Goal: Task Accomplishment & Management: Manage account settings

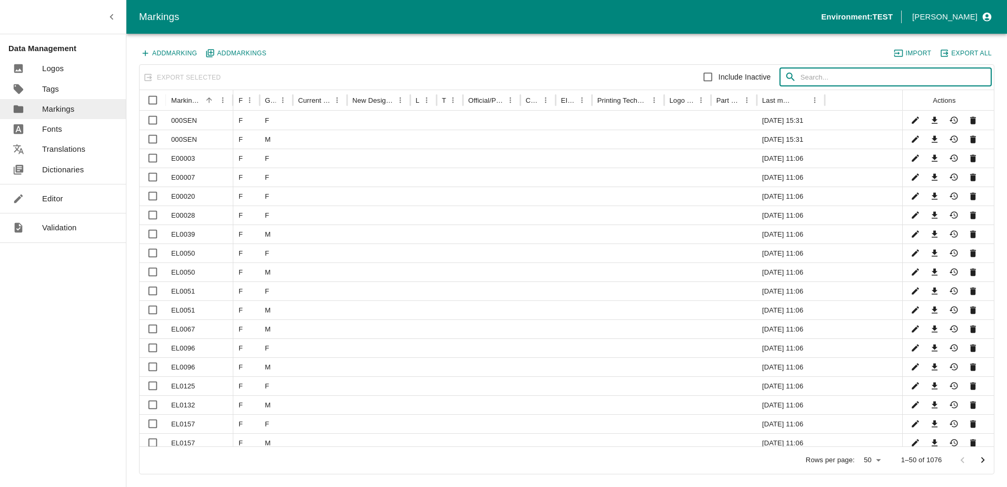
click at [867, 74] on input "text" at bounding box center [896, 77] width 191 height 19
type input "l"
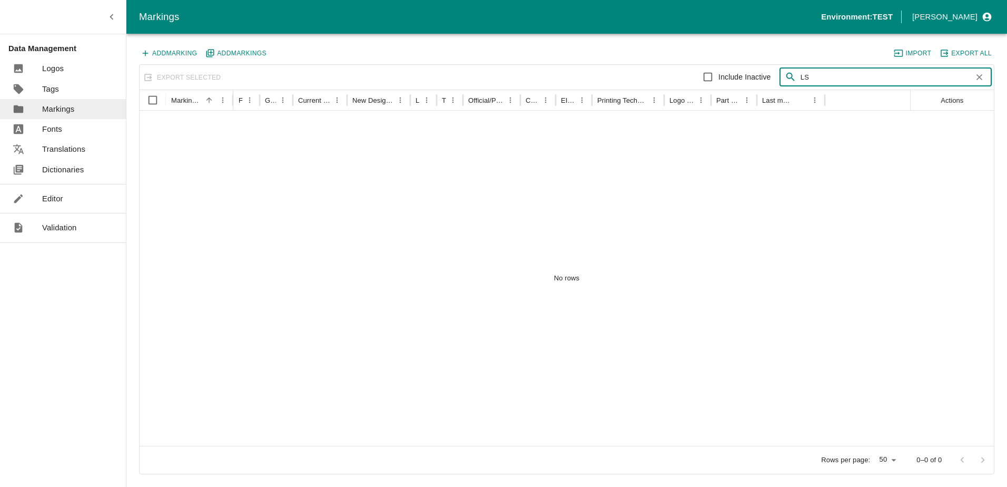
type input "L"
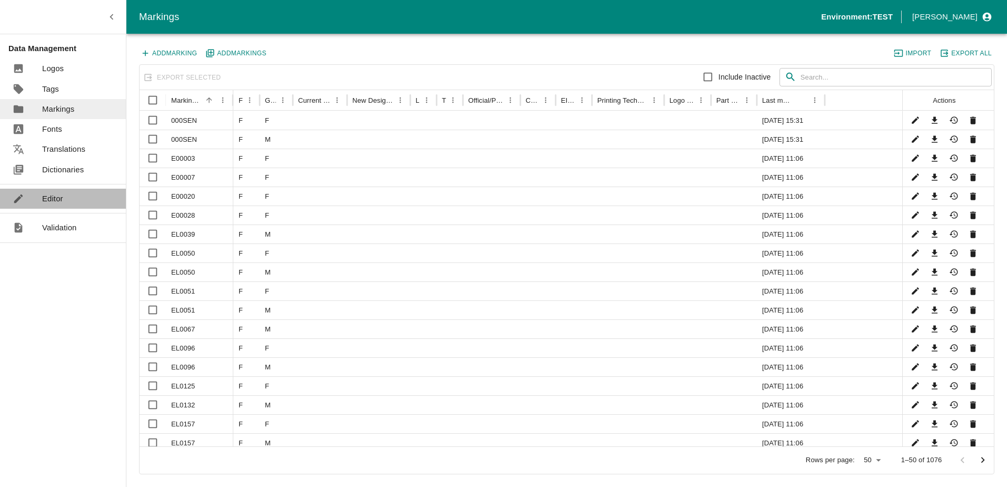
click at [59, 201] on p "Editor" at bounding box center [52, 199] width 21 height 12
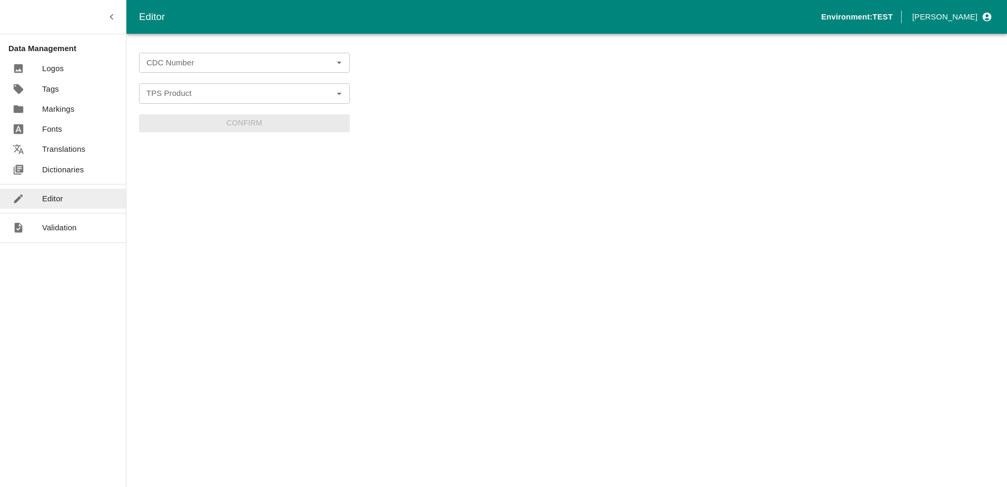
click at [194, 67] on input "CDC Number" at bounding box center [235, 63] width 187 height 14
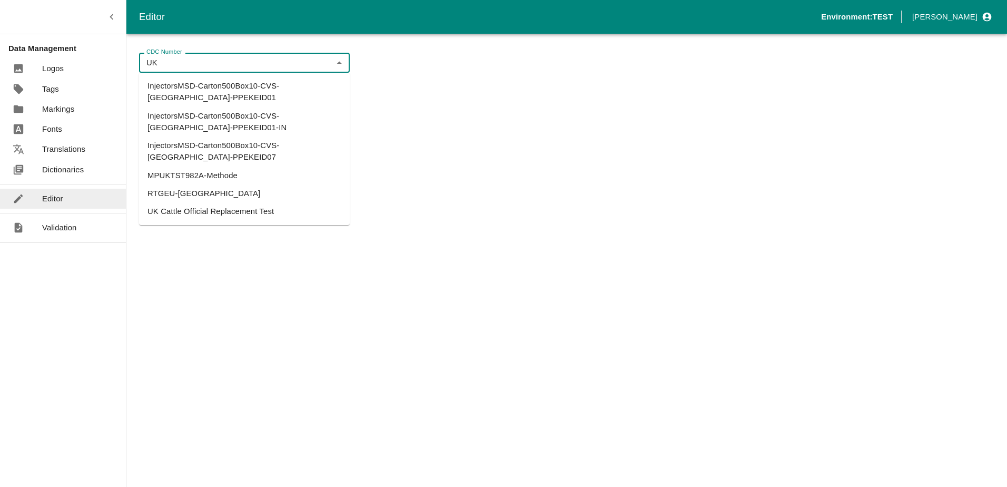
click at [194, 202] on li "UK Cattle Official Replacement Test" at bounding box center [244, 211] width 211 height 18
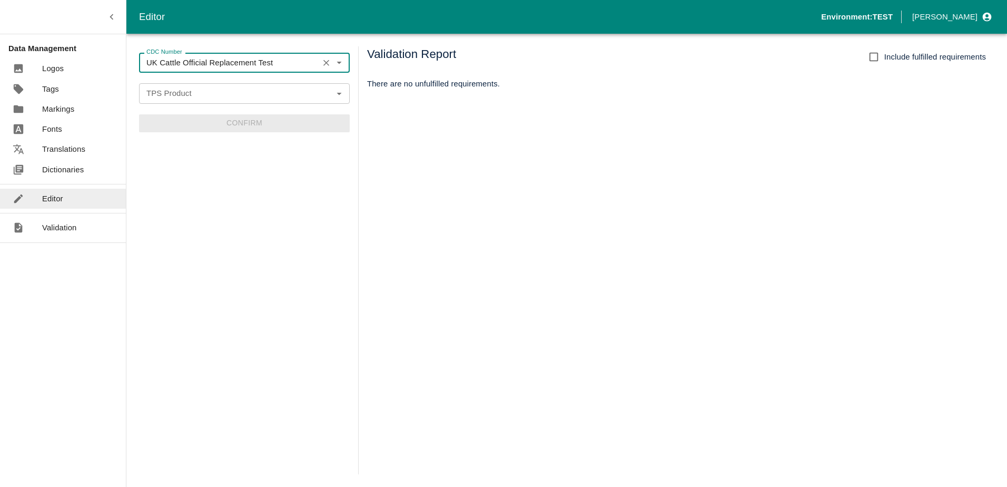
type input "UK Cattle Official Replacement Test"
click at [185, 93] on div "TPS Product TPS Product" at bounding box center [244, 93] width 211 height 20
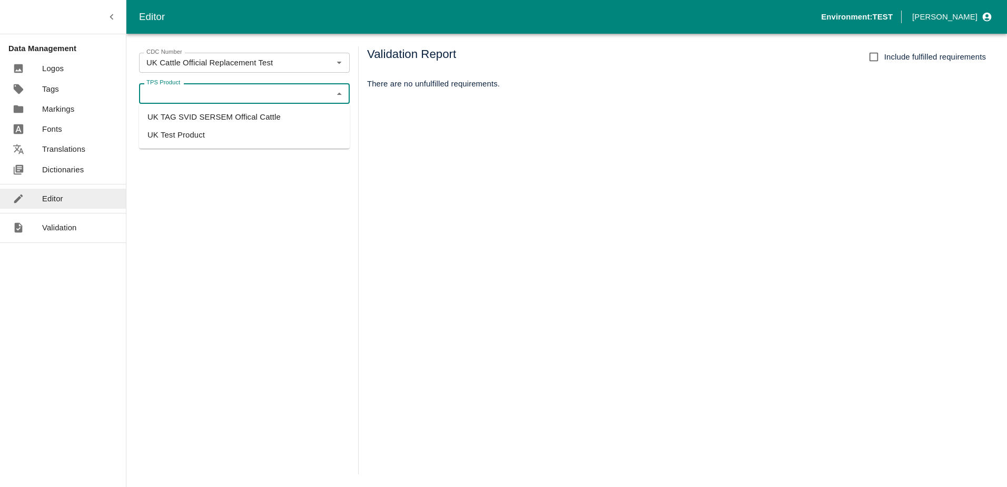
click at [210, 120] on li "UK TAG SVID SERSEM Offical Cattle" at bounding box center [244, 117] width 211 height 18
type input "UK TAG SVID SERSEM Offical Cattle"
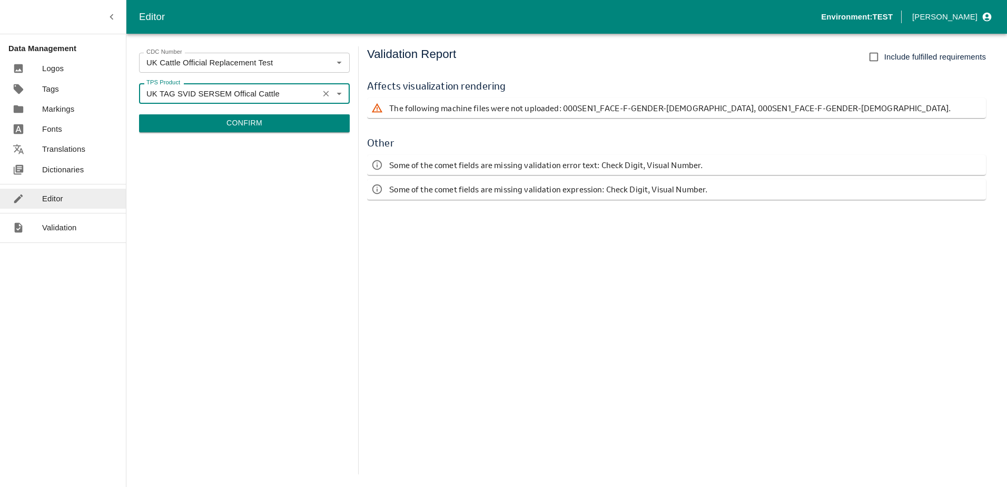
click at [272, 120] on button "Confirm" at bounding box center [244, 123] width 211 height 18
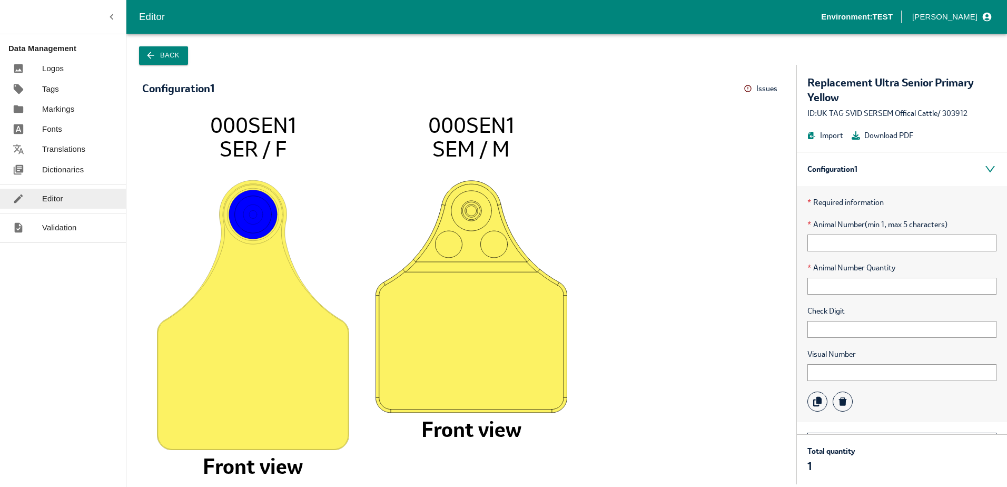
click at [752, 93] on button "Issues" at bounding box center [762, 89] width 37 height 16
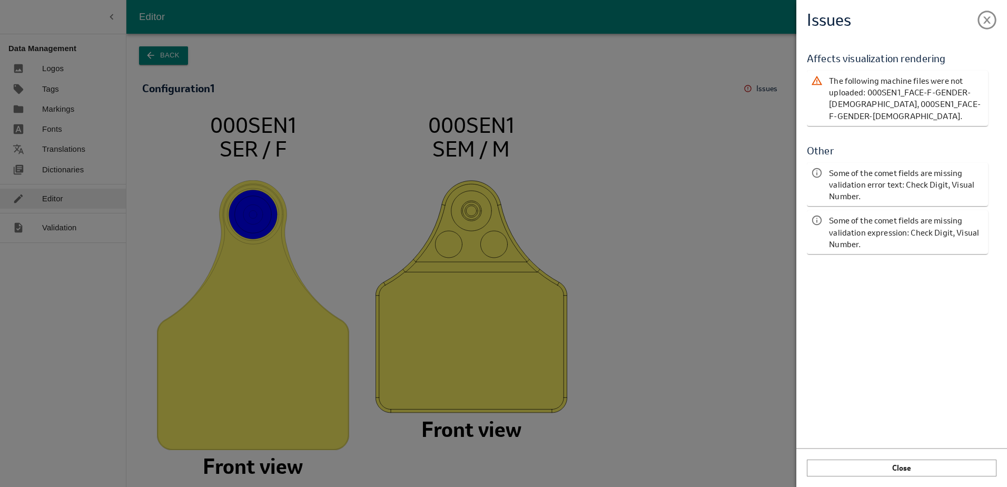
click at [752, 93] on div "Issues Validation Report Affects visualization rendering The following machine …" at bounding box center [503, 243] width 1007 height 487
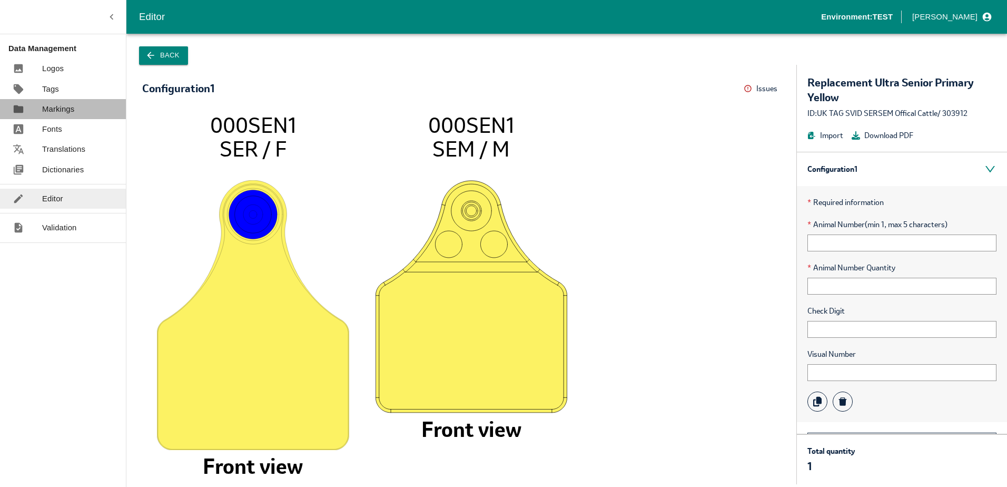
click at [65, 109] on p "Markings" at bounding box center [58, 109] width 32 height 12
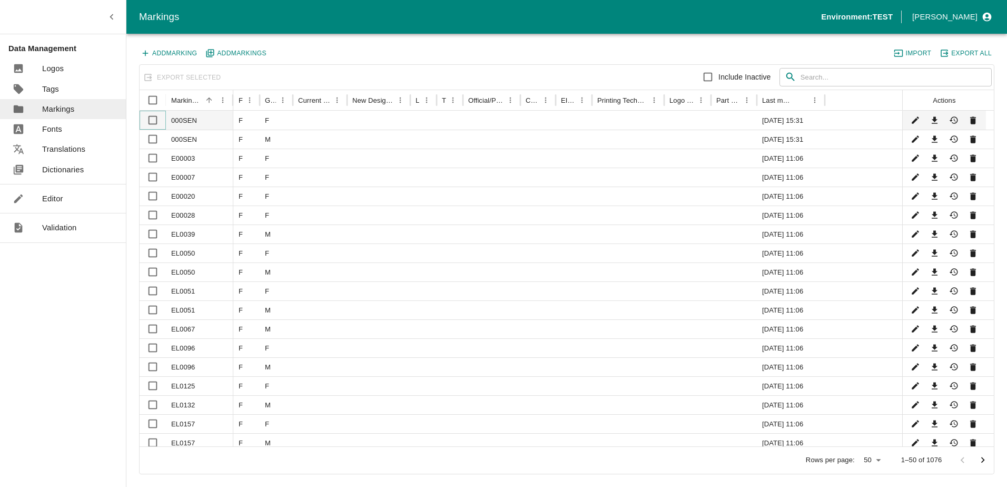
click at [155, 121] on input "Select row" at bounding box center [152, 120] width 21 height 21
checkbox input "true"
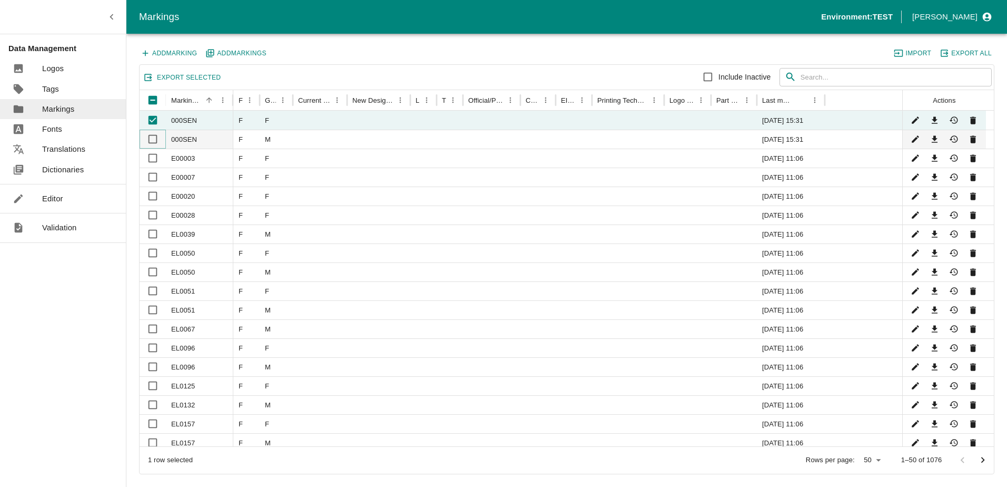
click at [155, 136] on input "Select row" at bounding box center [152, 139] width 21 height 21
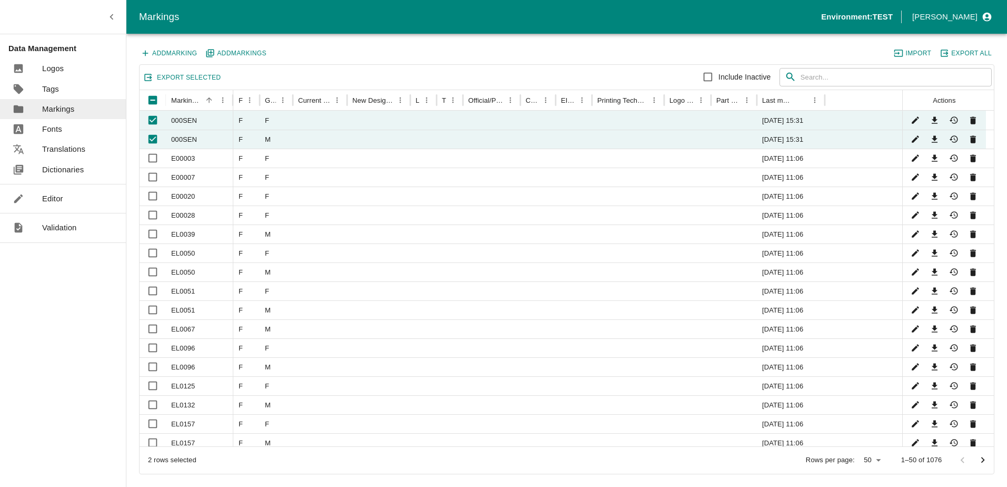
click at [197, 73] on button "Export Selected" at bounding box center [183, 78] width 82 height 14
click at [151, 140] on input "Unselect row" at bounding box center [152, 139] width 21 height 21
checkbox input "false"
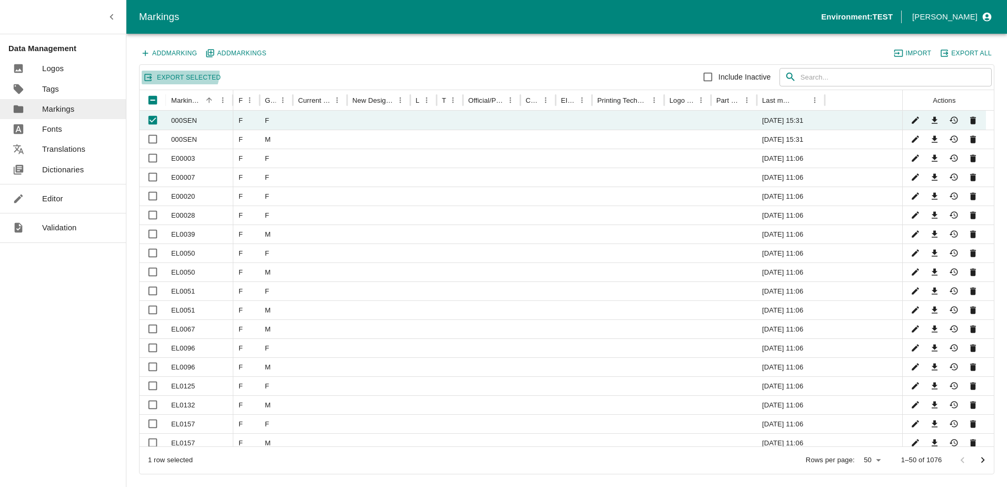
click at [178, 72] on button "Export Selected" at bounding box center [183, 78] width 82 height 14
click at [461, 60] on div "Add Marking Add Marking s Import Export All" at bounding box center [567, 55] width 856 height 18
click at [151, 118] on input "Unselect row" at bounding box center [152, 120] width 21 height 21
checkbox input "false"
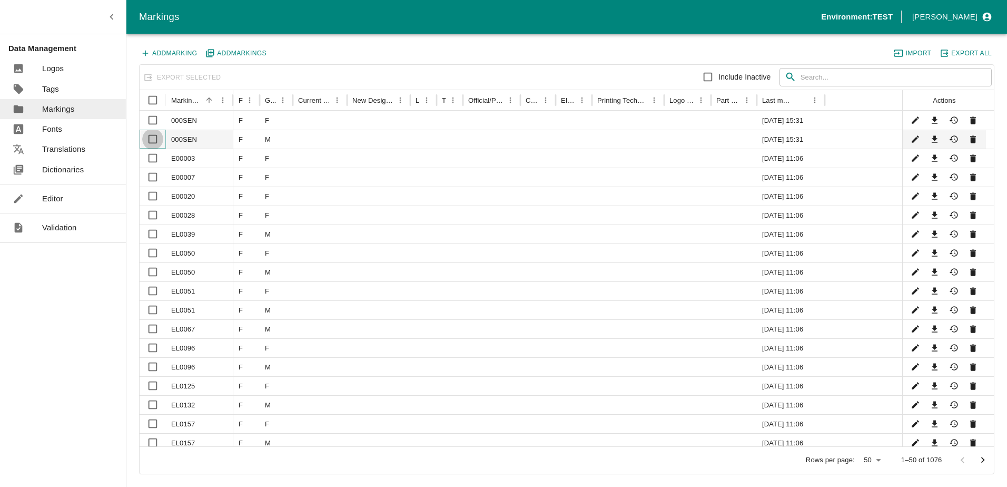
click at [157, 139] on input "Select row" at bounding box center [152, 139] width 21 height 21
checkbox input "true"
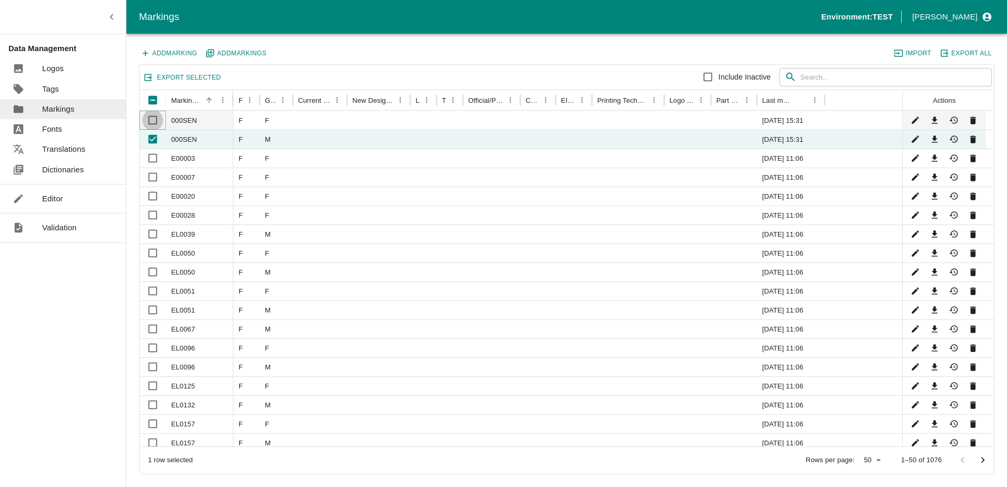
click at [154, 124] on input "Select row" at bounding box center [152, 120] width 21 height 21
checkbox input "true"
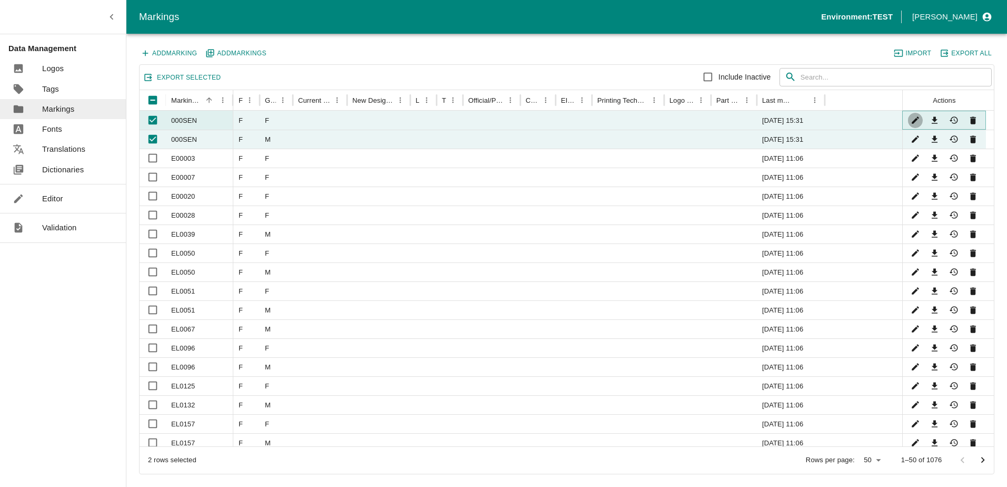
click at [909, 119] on button "Edit" at bounding box center [915, 120] width 15 height 15
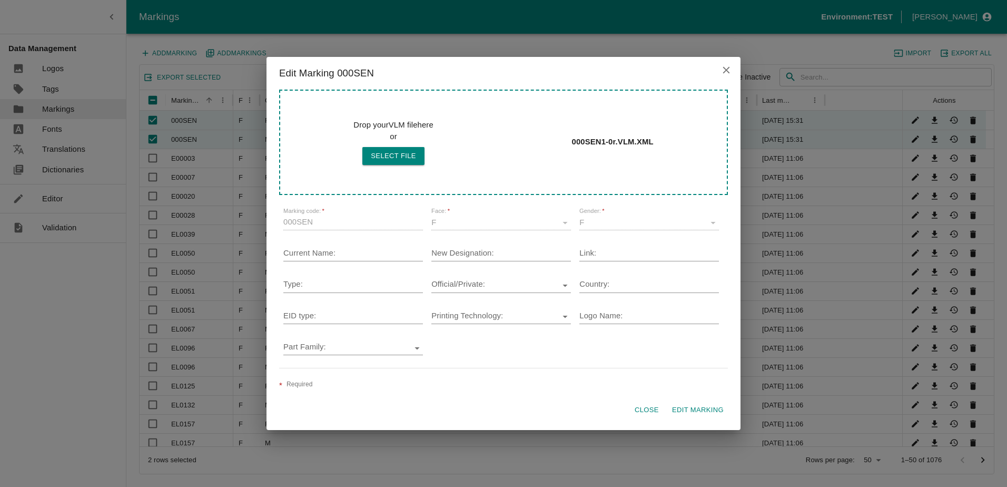
click at [315, 214] on label "Marking code:   *" at bounding box center [303, 211] width 41 height 8
click at [536, 321] on input "Printing Technology:" at bounding box center [494, 317] width 124 height 14
click at [709, 417] on button "Edit Marking" at bounding box center [698, 410] width 60 height 18
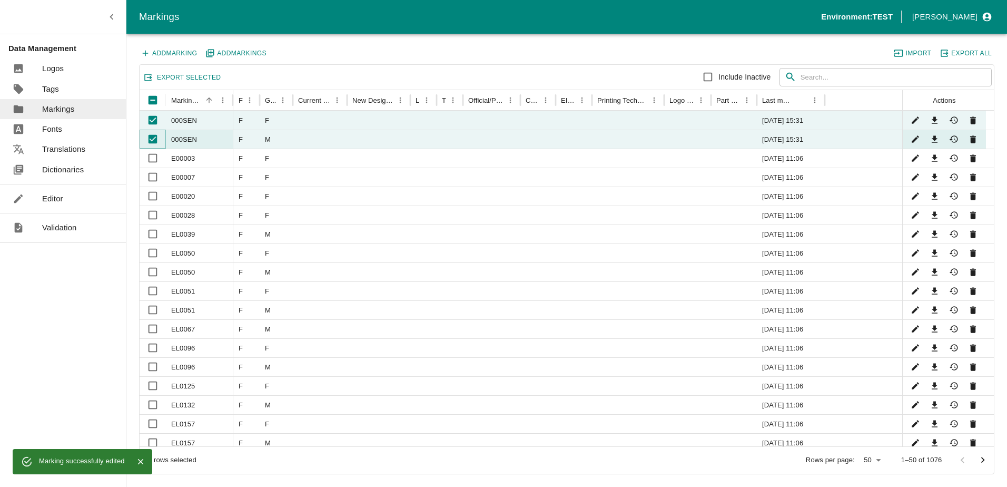
click at [151, 143] on input "Unselect row" at bounding box center [152, 139] width 21 height 21
checkbox input "false"
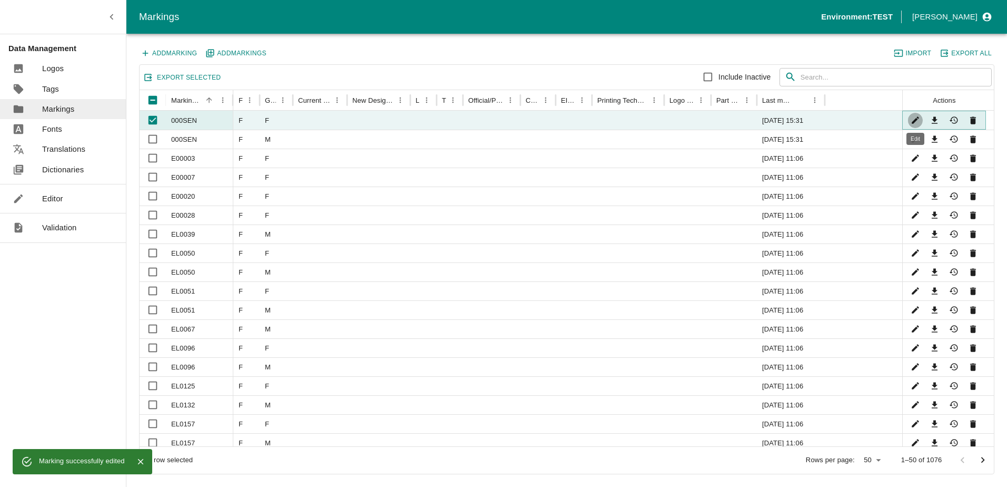
click at [912, 118] on icon "Edit" at bounding box center [916, 120] width 10 height 10
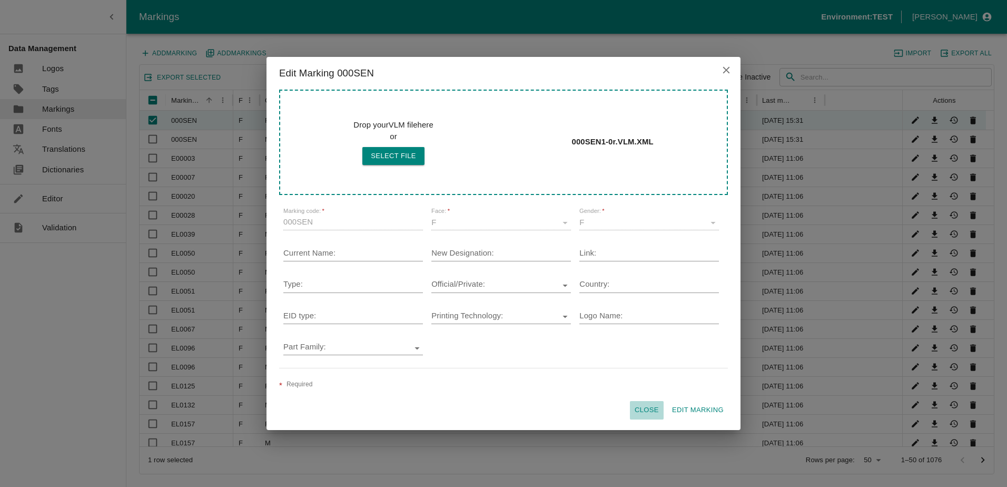
click at [648, 408] on button "Close" at bounding box center [647, 410] width 34 height 18
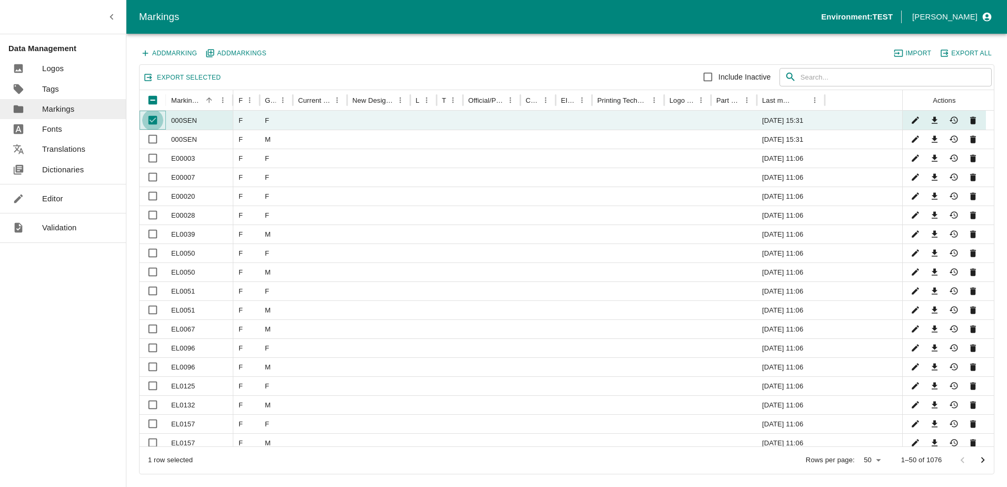
click at [154, 120] on input "Unselect row" at bounding box center [152, 120] width 21 height 21
checkbox input "false"
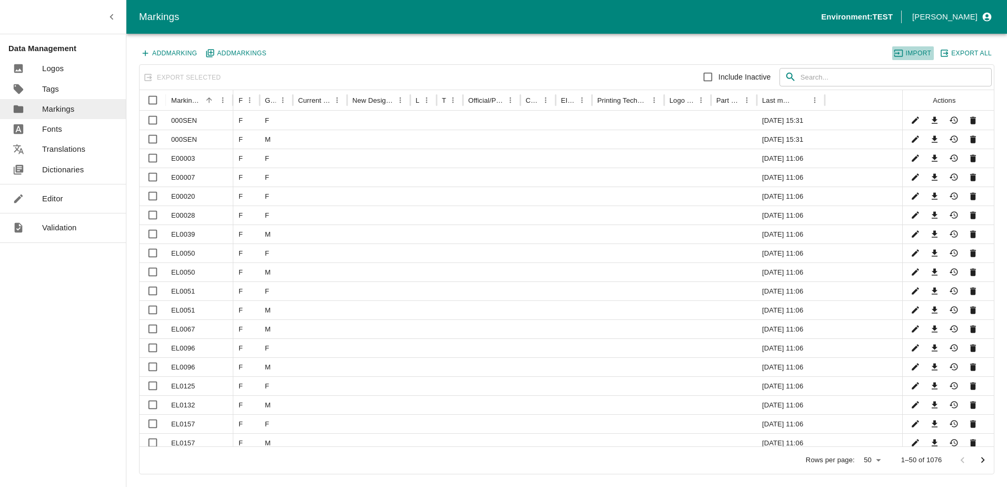
click at [917, 56] on button "Import" at bounding box center [914, 53] width 42 height 14
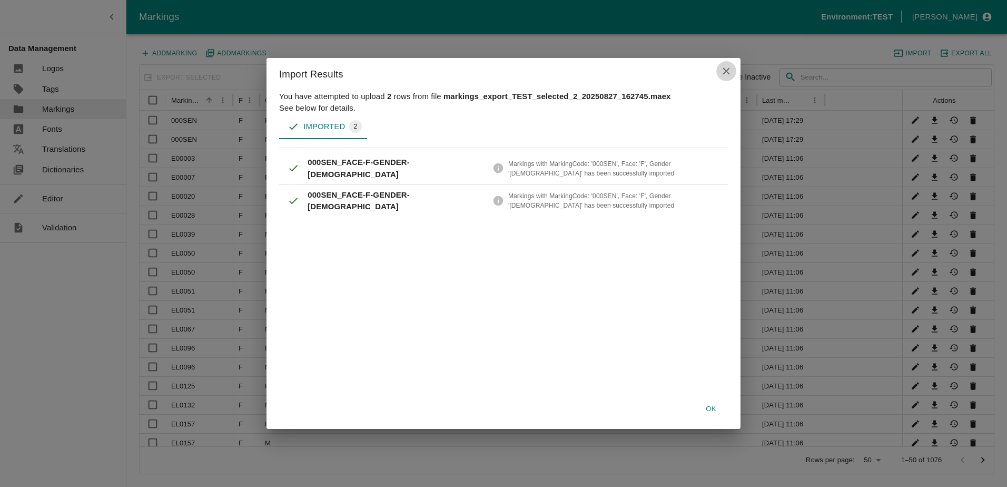
click at [723, 76] on icon "close" at bounding box center [727, 71] width 12 height 12
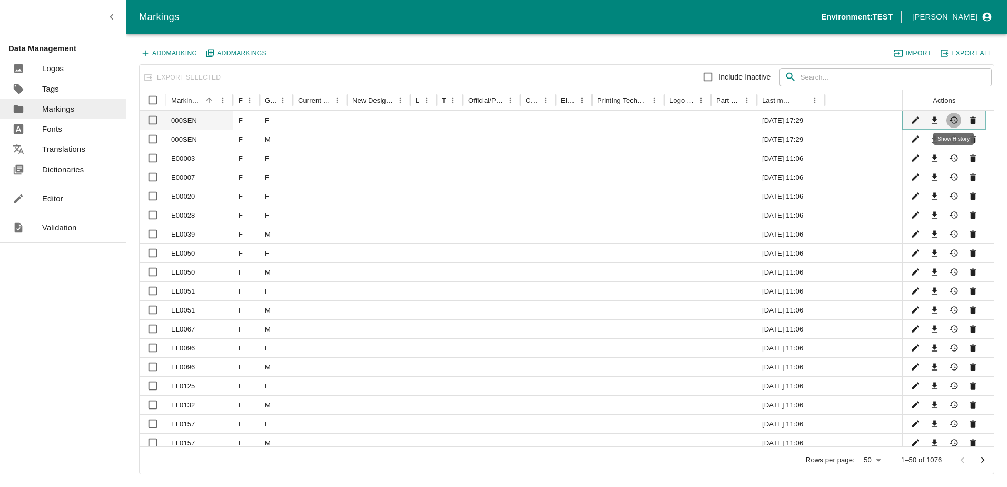
click at [955, 120] on icon "Show History" at bounding box center [954, 120] width 8 height 7
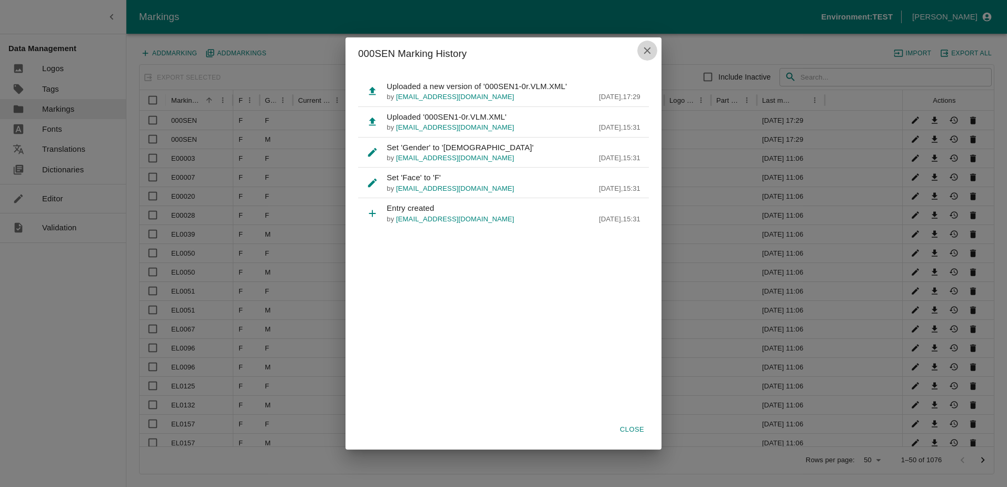
click at [653, 51] on button "close" at bounding box center [648, 51] width 20 height 20
